Goal: Task Accomplishment & Management: Use online tool/utility

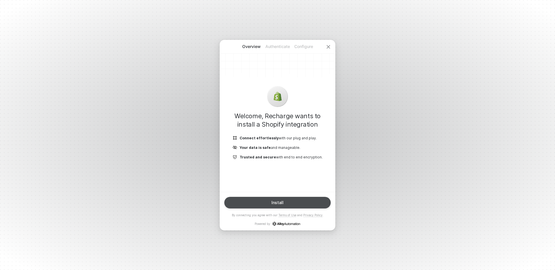
click at [289, 204] on button "Install" at bounding box center [277, 203] width 106 height 12
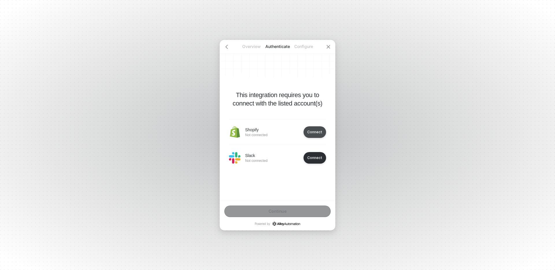
click at [312, 132] on div "Connect" at bounding box center [314, 132] width 15 height 4
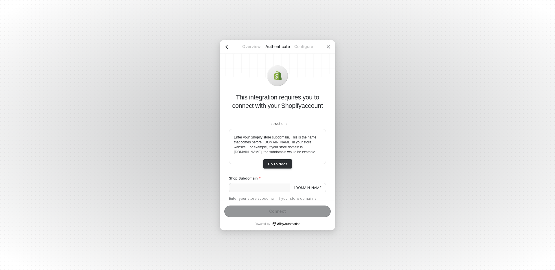
click at [227, 47] on icon "icon-arrow-left" at bounding box center [226, 46] width 5 height 5
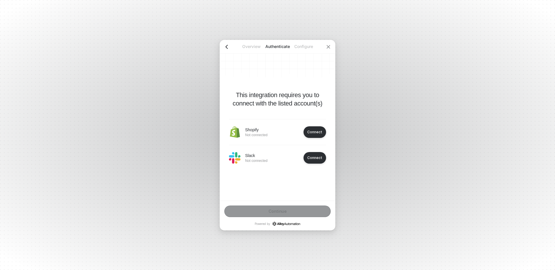
click at [227, 47] on icon "icon-arrow-left" at bounding box center [226, 46] width 5 height 5
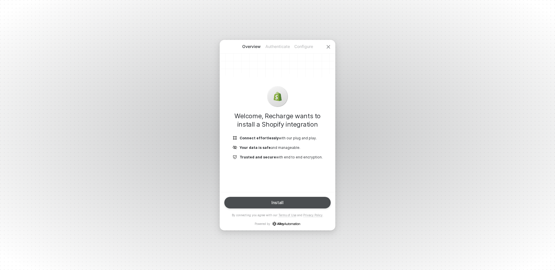
click at [283, 206] on button "Install" at bounding box center [277, 203] width 106 height 12
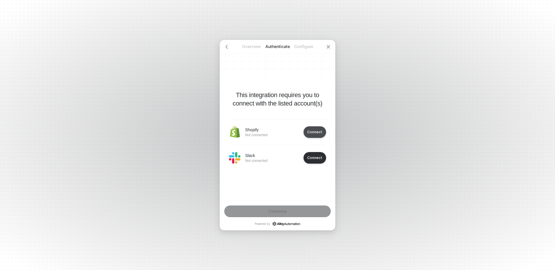
click at [319, 136] on button "Connect" at bounding box center [314, 132] width 23 height 12
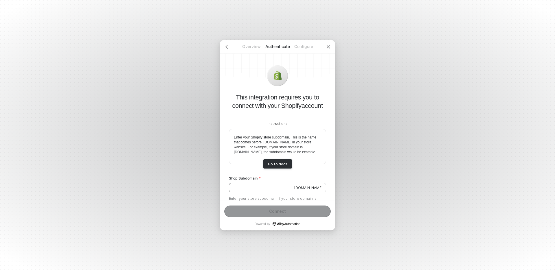
click at [271, 192] on input "Shop Subdomain" at bounding box center [259, 187] width 61 height 9
paste input "[URL][DOMAIN_NAME]"
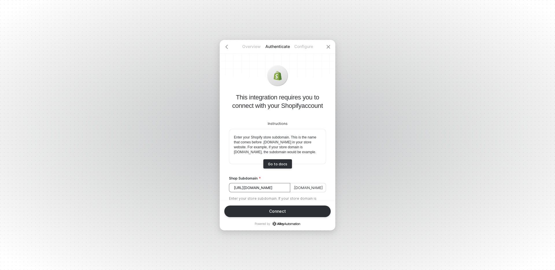
scroll to position [18, 0]
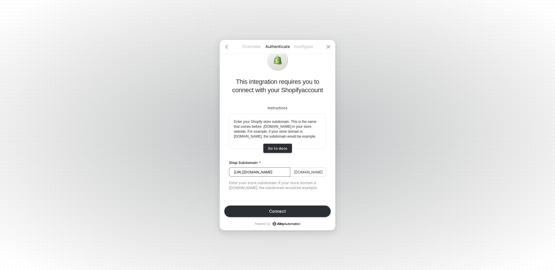
drag, startPoint x: 261, startPoint y: 193, endPoint x: 312, endPoint y: 197, distance: 50.7
click at [312, 195] on div "Instructions Enter your Shopify store subdomain. This is the name that comes be…" at bounding box center [277, 144] width 97 height 101
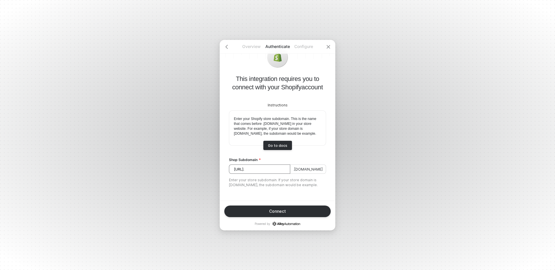
scroll to position [0, 0]
click at [290, 208] on button "Connect" at bounding box center [277, 211] width 106 height 12
click at [289, 174] on input "[URL]." at bounding box center [259, 168] width 61 height 9
type input "[URL]"
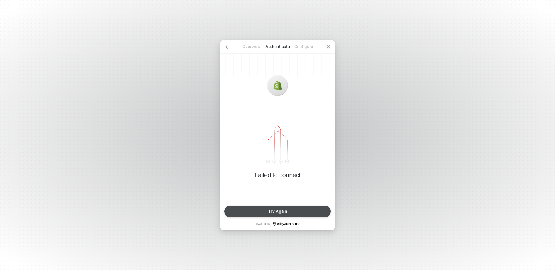
click at [273, 214] on button "Try Again" at bounding box center [277, 211] width 106 height 12
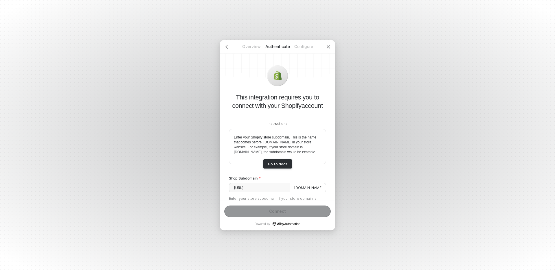
click at [284, 189] on input "[URL]" at bounding box center [259, 187] width 61 height 9
click at [293, 174] on div "Instructions Enter your Shopify store subdomain. This is the name that comes be…" at bounding box center [277, 160] width 97 height 101
click at [231, 44] on div at bounding box center [226, 47] width 14 height 14
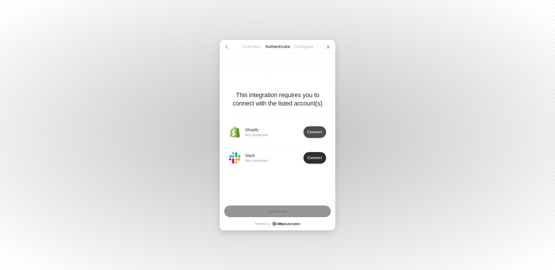
click at [311, 134] on button "Connect" at bounding box center [314, 132] width 23 height 12
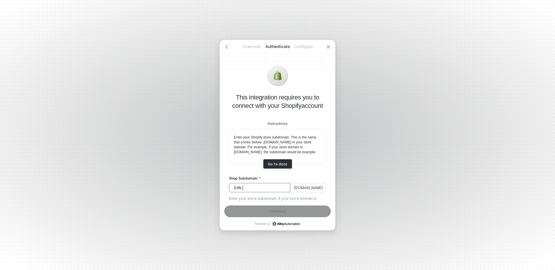
click at [286, 192] on input "[URL]" at bounding box center [259, 187] width 61 height 9
drag, startPoint x: 247, startPoint y: 191, endPoint x: 209, endPoint y: 190, distance: 38.7
click at [209, 190] on div "Overview Authenticate Configure This integration requires you to connect with y…" at bounding box center [277, 135] width 555 height 270
type input "quickstart-253d82a0"
click at [253, 214] on button "Connect" at bounding box center [277, 211] width 106 height 12
